Goal: Find specific page/section: Find specific page/section

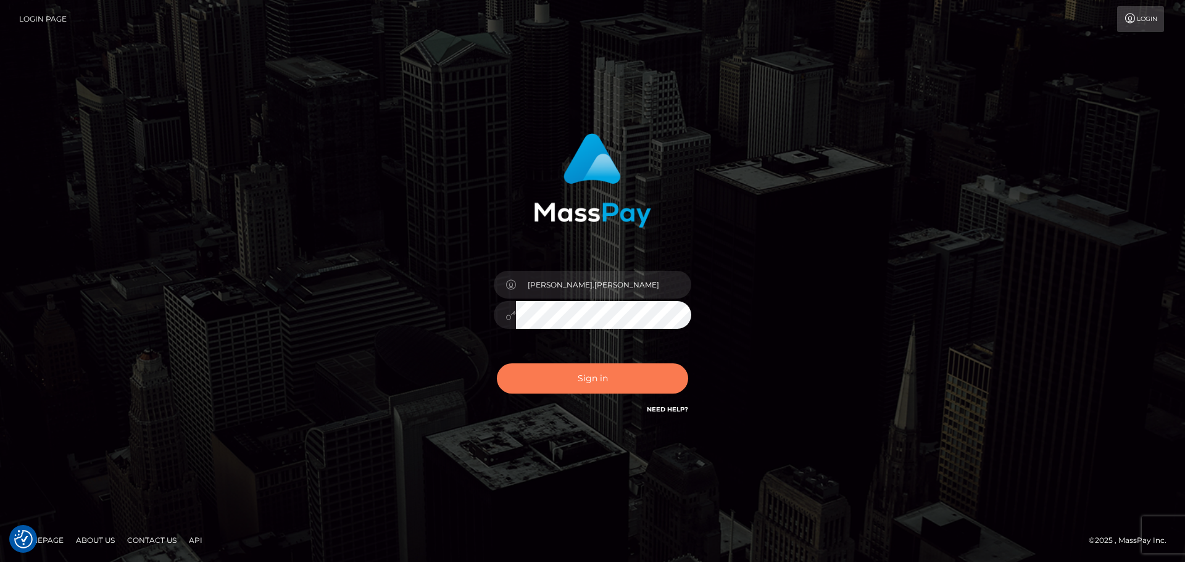
click at [600, 380] on button "Sign in" at bounding box center [592, 378] width 191 height 30
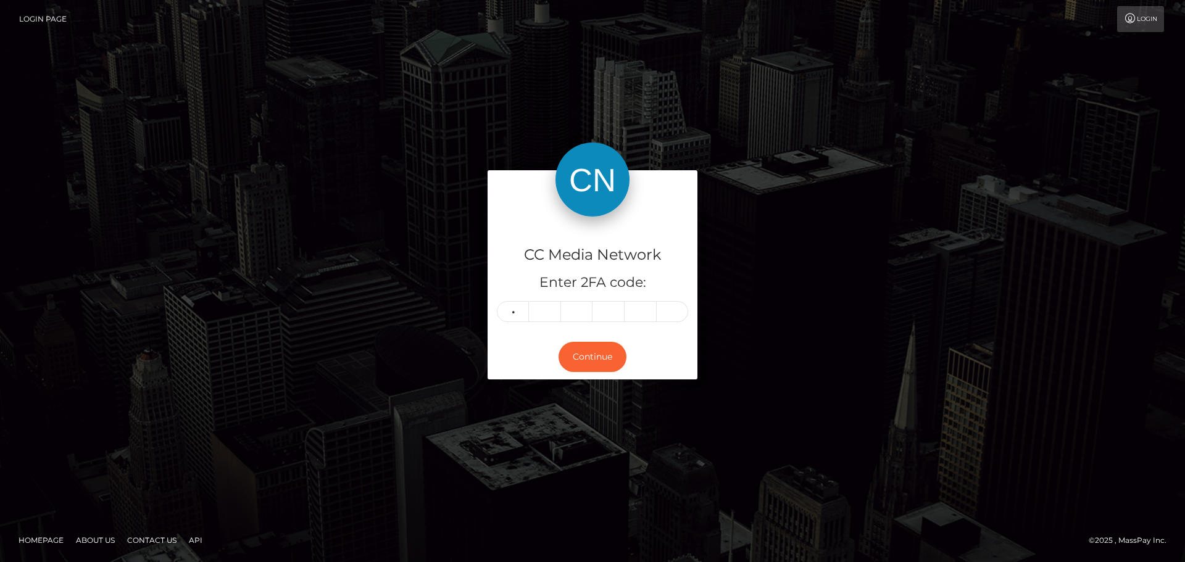
type input "1"
type input "4"
type input "0"
type input "2"
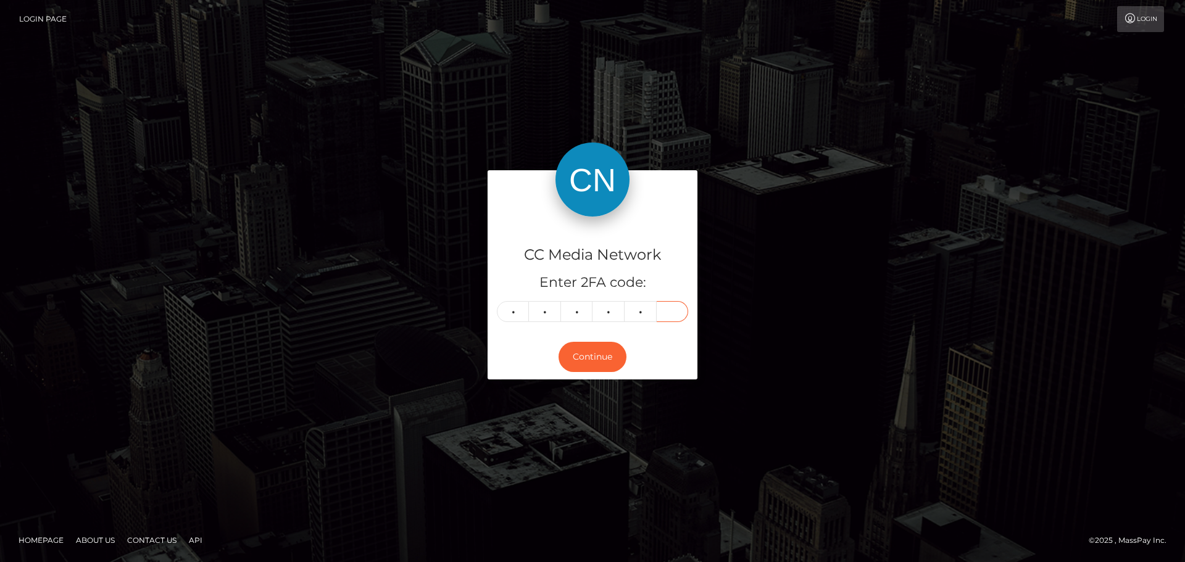
type input "4"
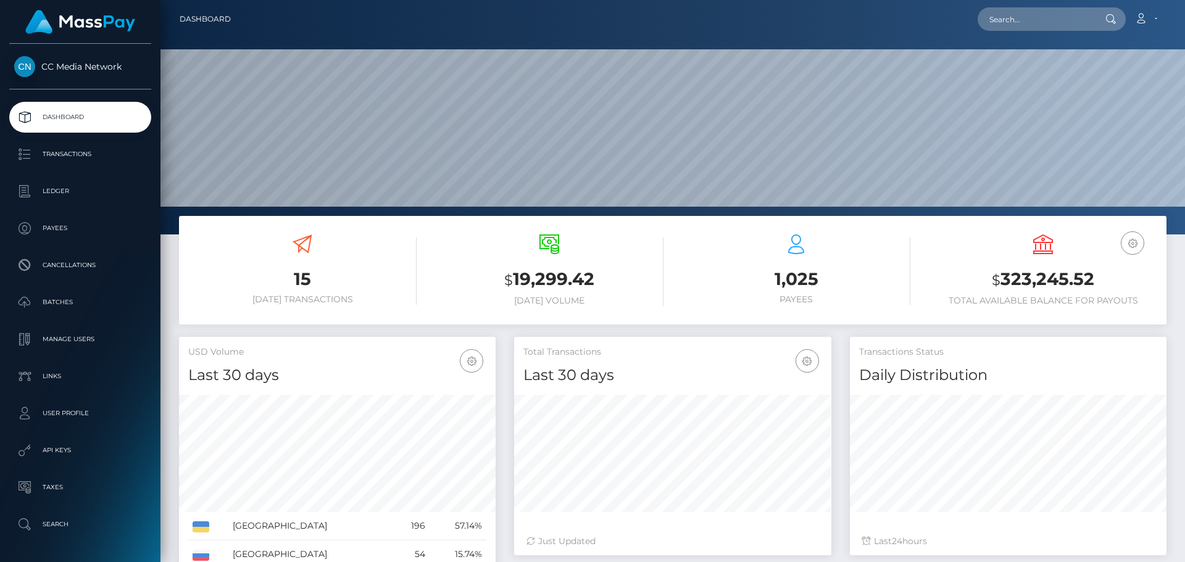
scroll to position [219, 317]
click at [1073, 25] on input "text" at bounding box center [1036, 18] width 116 height 23
paste input "trondrd2@yahoo.com"
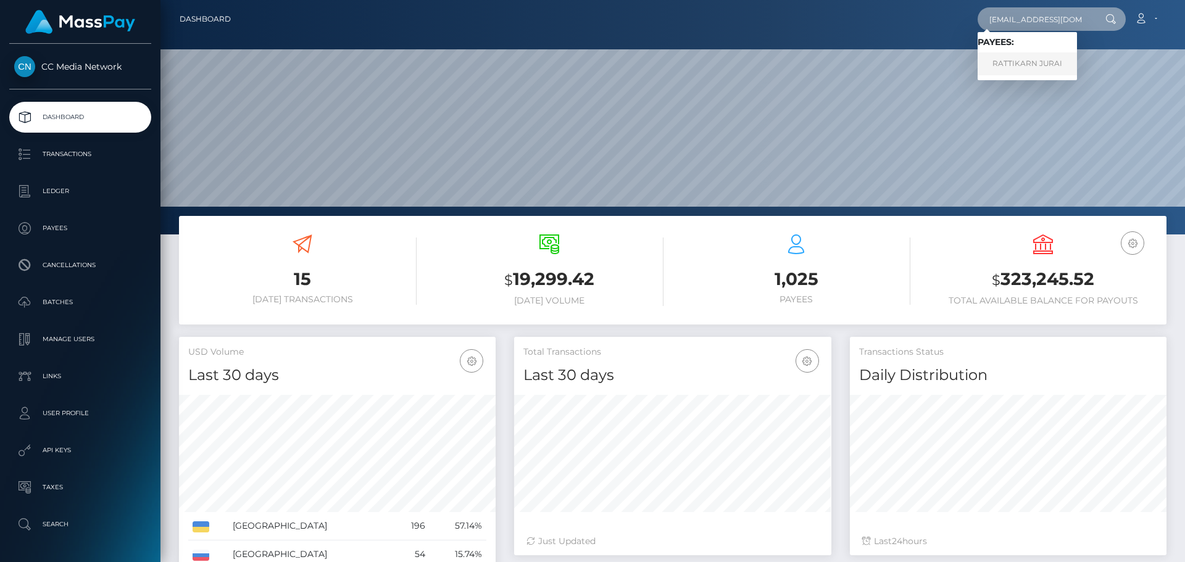
type input "[EMAIL_ADDRESS][DOMAIN_NAME]"
click at [1037, 64] on link "RATTIKARN JURAI" at bounding box center [1027, 63] width 99 height 23
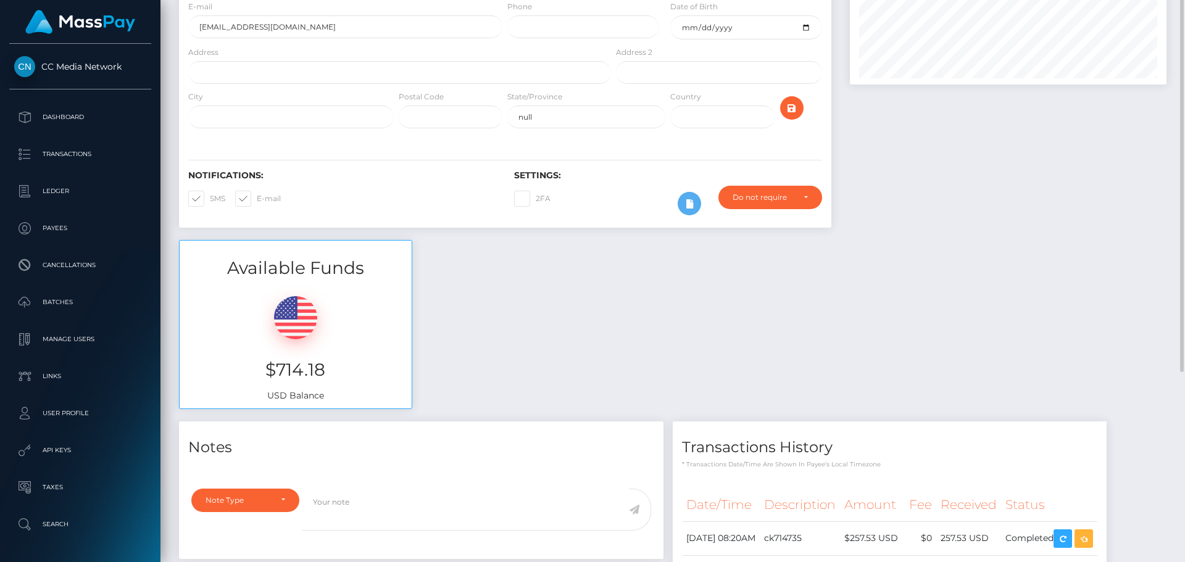
scroll to position [5, 0]
